Goal: Task Accomplishment & Management: Complete application form

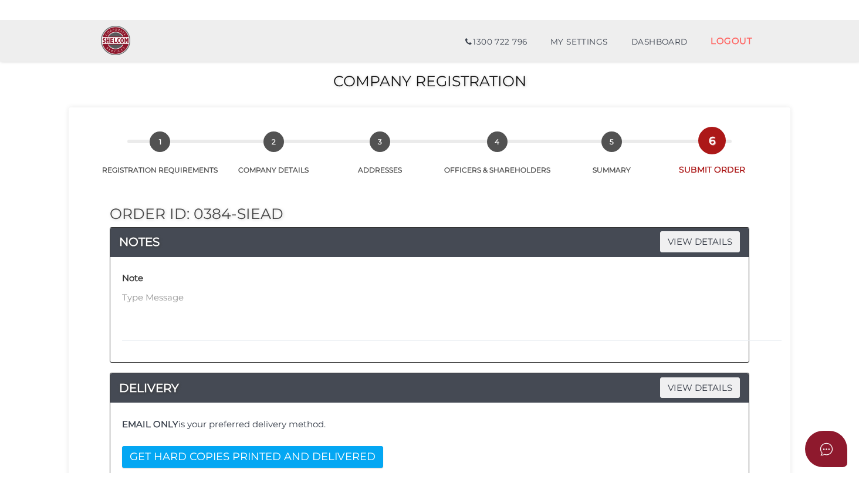
scroll to position [260, 0]
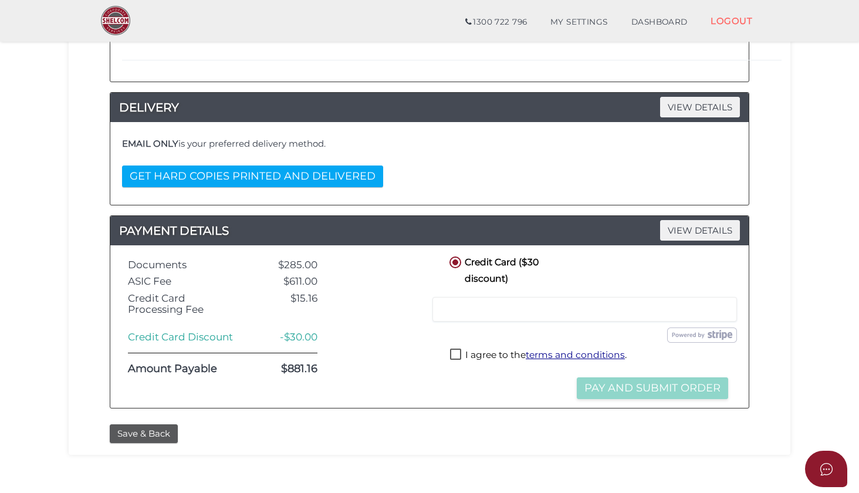
click at [454, 349] on label "I agree to the terms and conditions ." at bounding box center [538, 355] width 177 height 15
checkbox input "true"
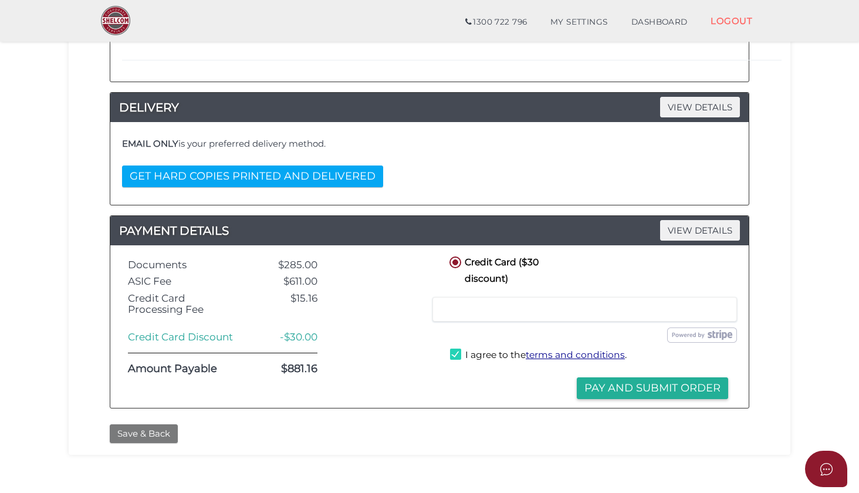
click at [149, 432] on button "Save & Back" at bounding box center [144, 433] width 68 height 19
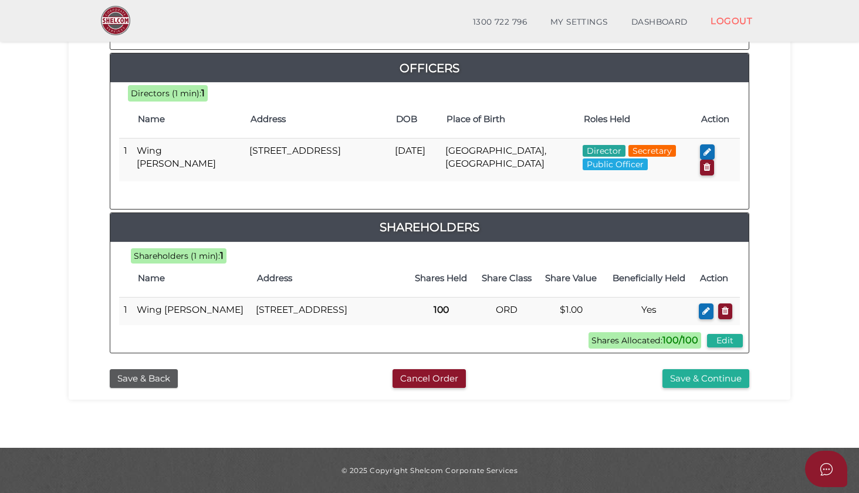
scroll to position [590, 0]
click at [706, 382] on button "Save & Continue" at bounding box center [705, 378] width 87 height 19
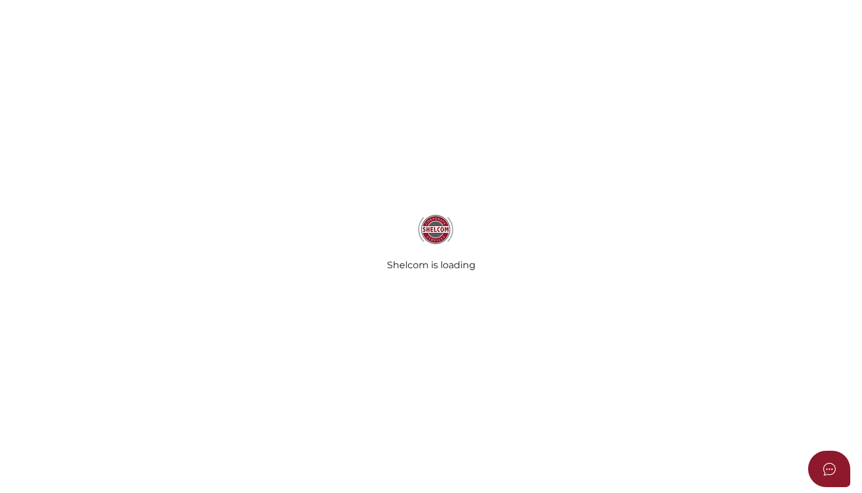
radio input "true"
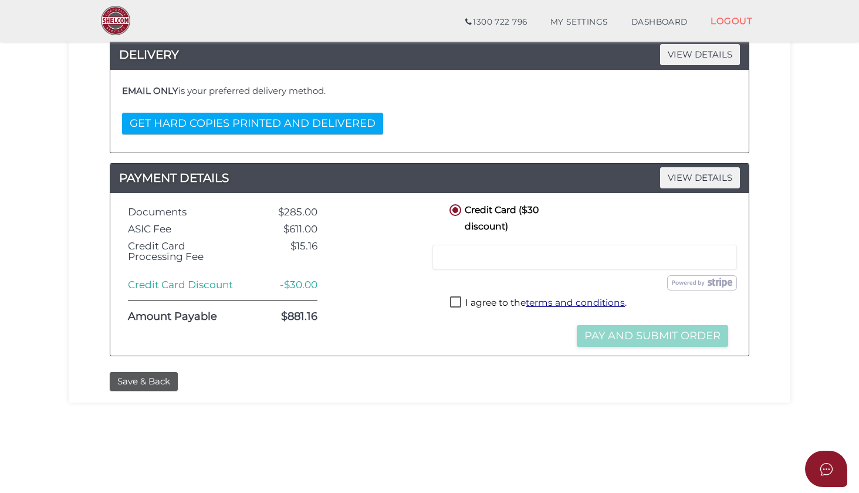
scroll to position [207, 0]
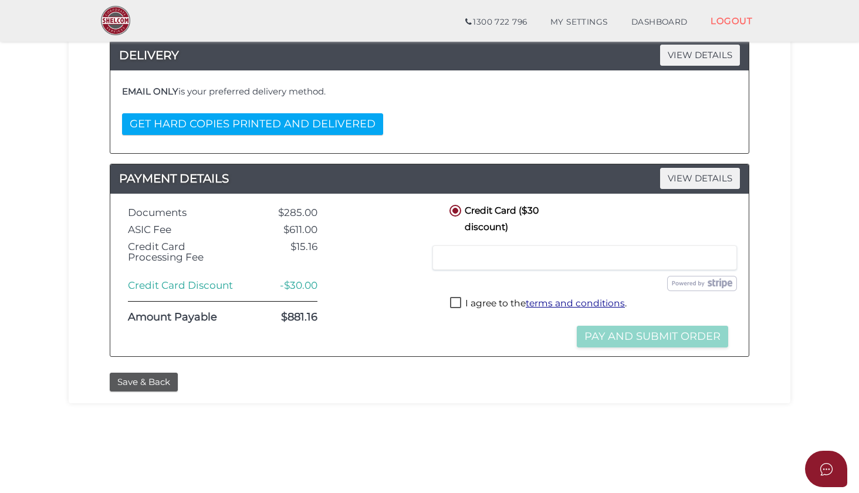
click at [454, 297] on label "I agree to the terms and conditions ." at bounding box center [538, 304] width 177 height 15
checkbox input "true"
click at [653, 330] on button "Pay and Submit Order" at bounding box center [651, 336] width 151 height 22
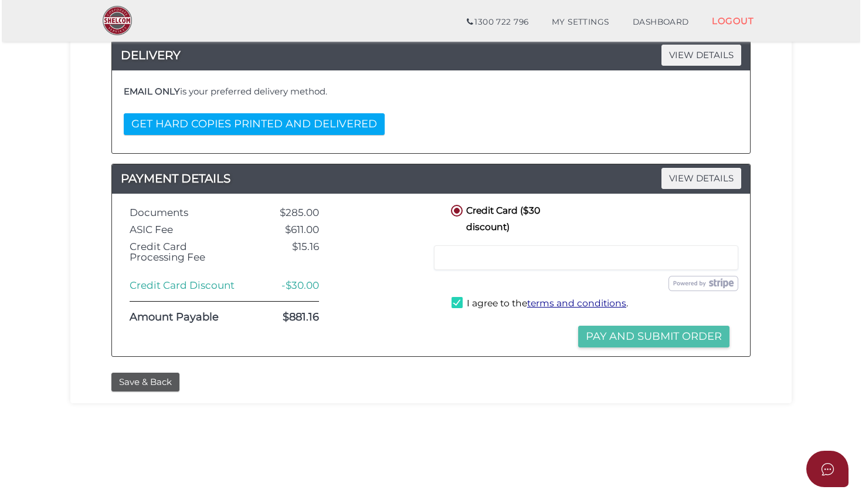
scroll to position [0, 0]
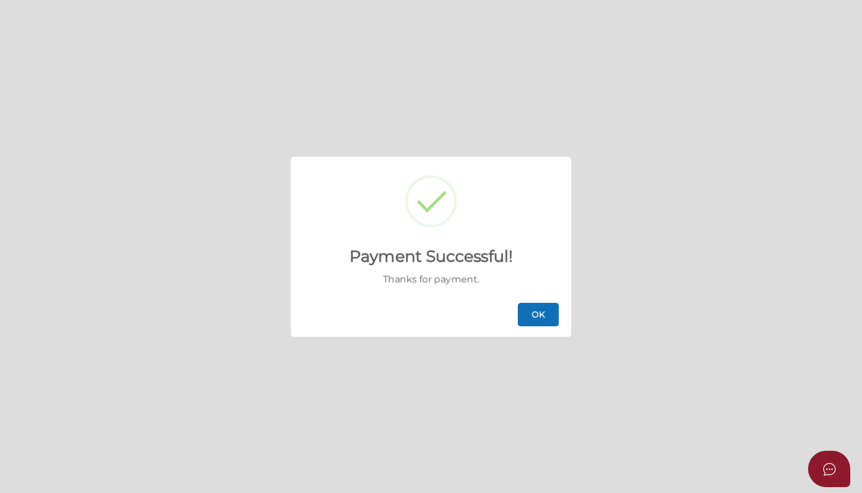
click at [539, 310] on button "OK" at bounding box center [538, 314] width 41 height 23
